Goal: Check status

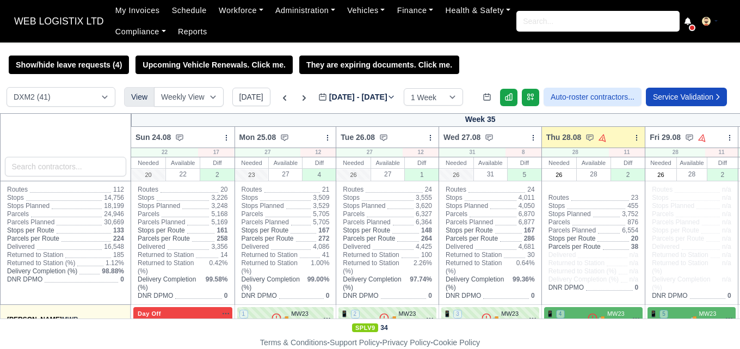
select select "1"
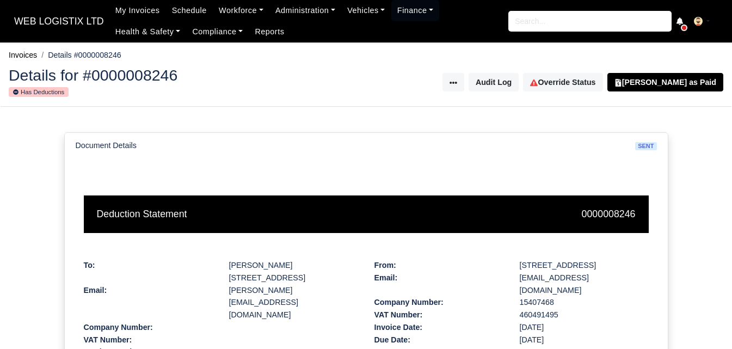
scroll to position [404, 0]
